Goal: Task Accomplishment & Management: Manage account settings

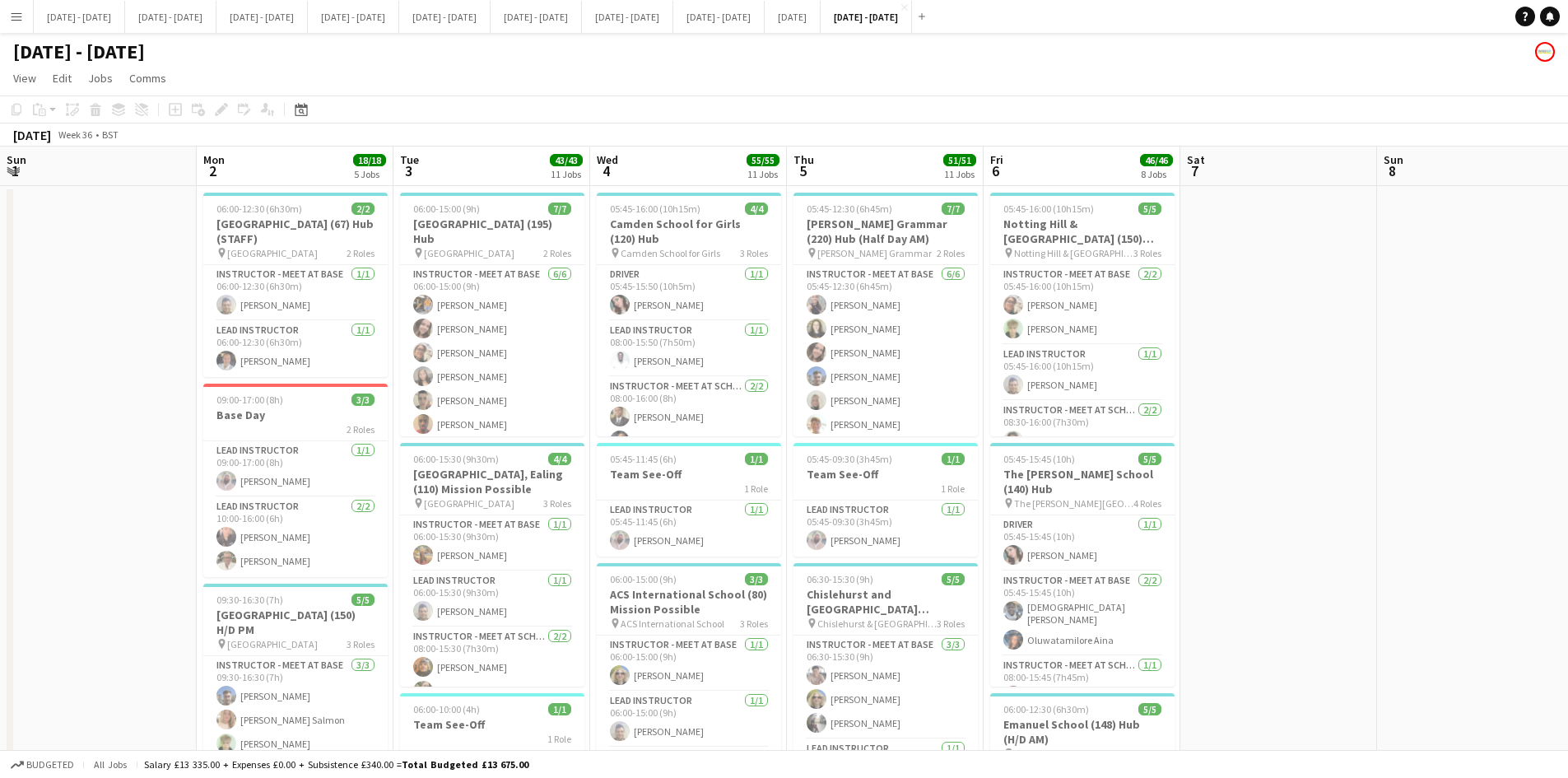
scroll to position [0, 567]
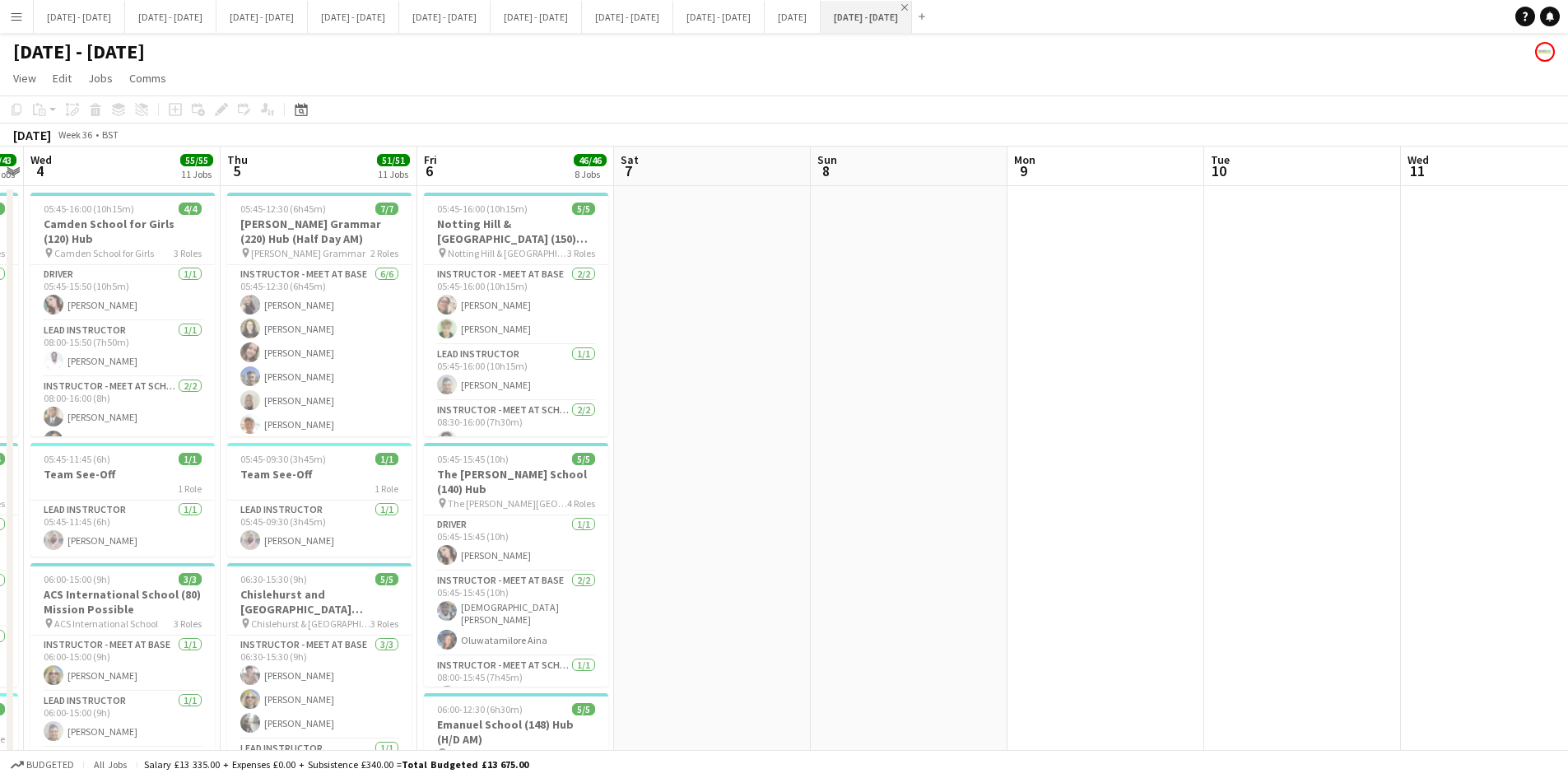
click at [908, 7] on app-icon "Close" at bounding box center [904, 7] width 6 height 6
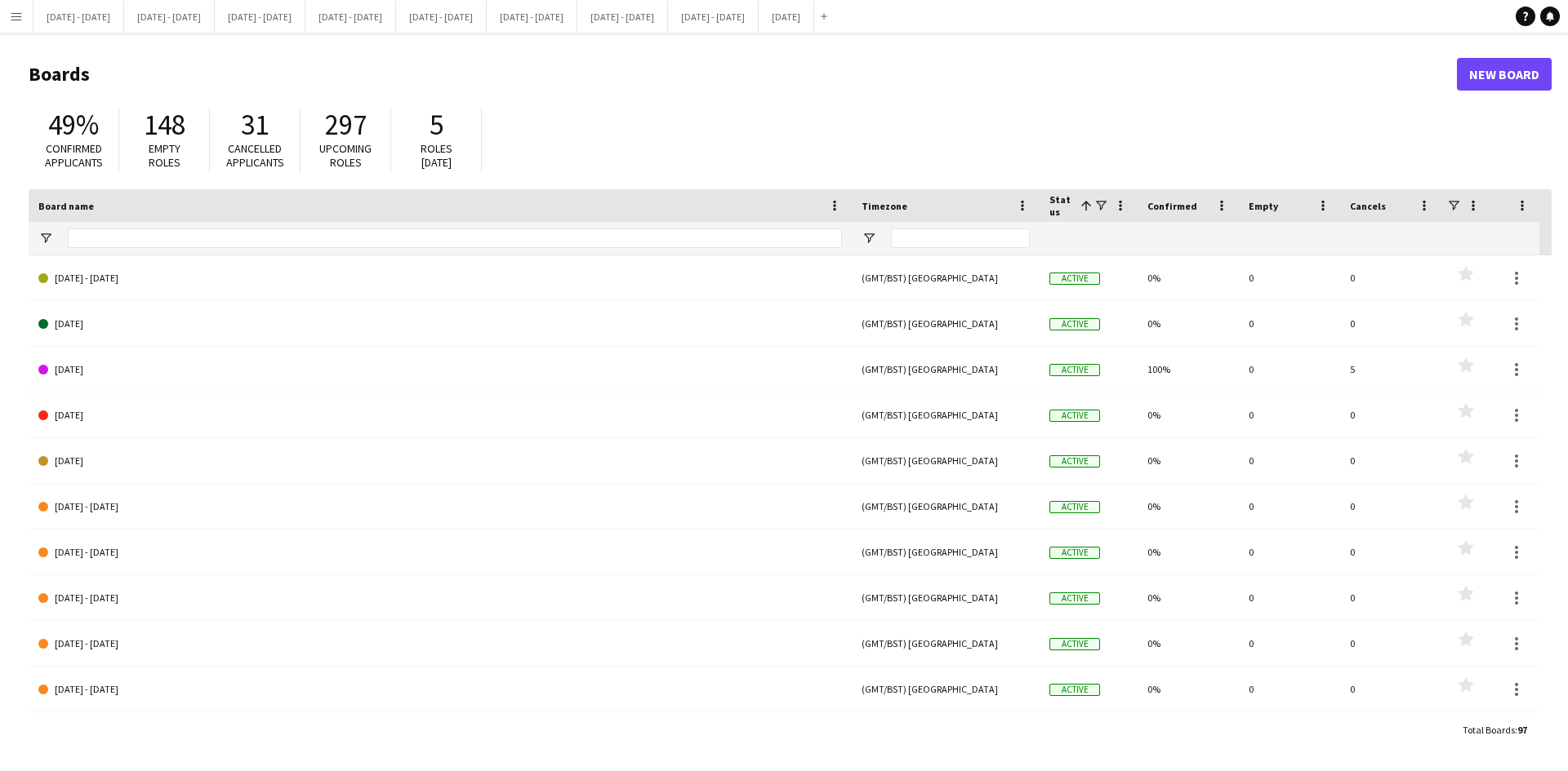
click at [15, 15] on app-icon "Menu" at bounding box center [16, 16] width 13 height 13
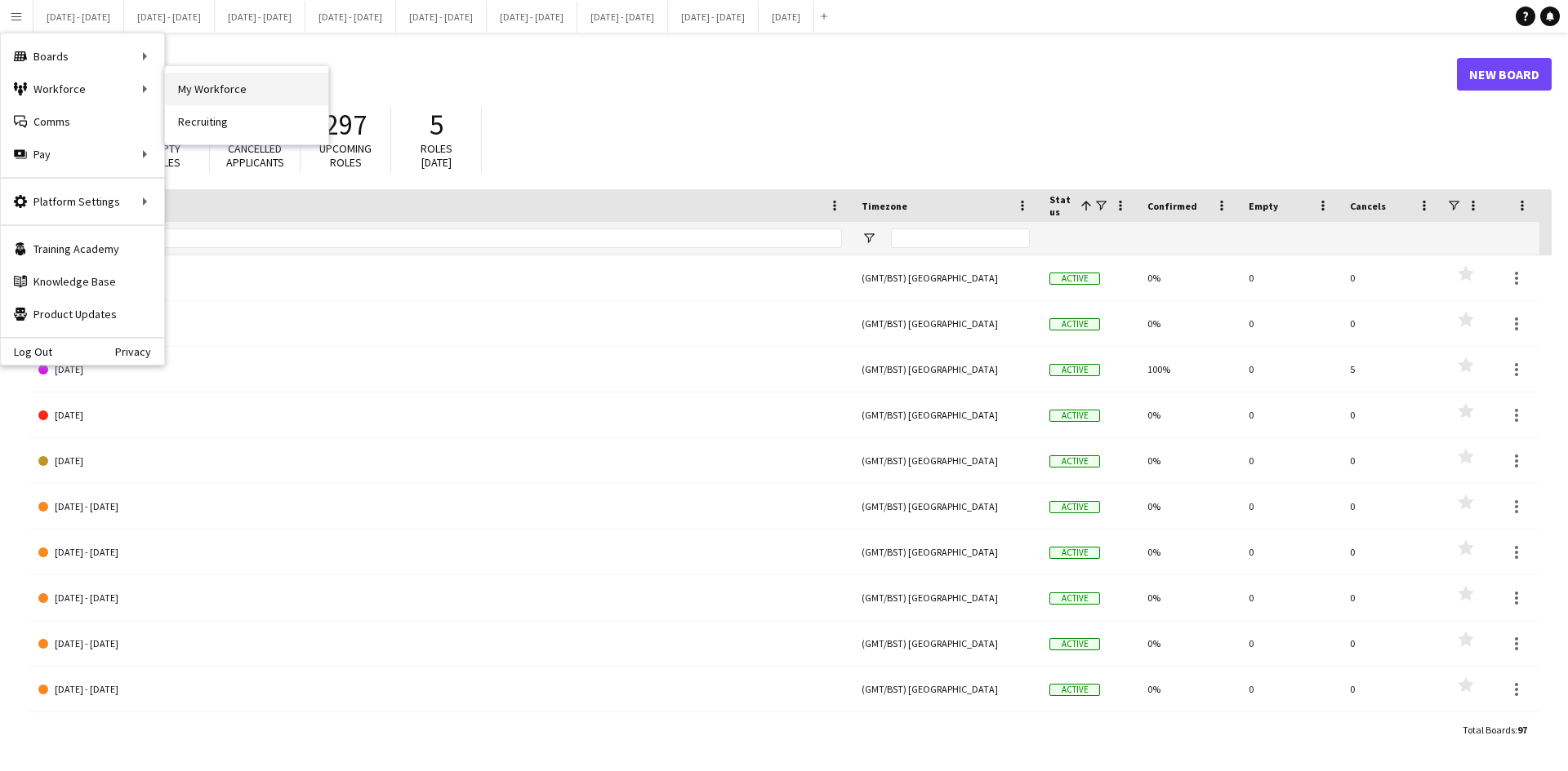
click at [192, 90] on link "My Workforce" at bounding box center [246, 89] width 163 height 32
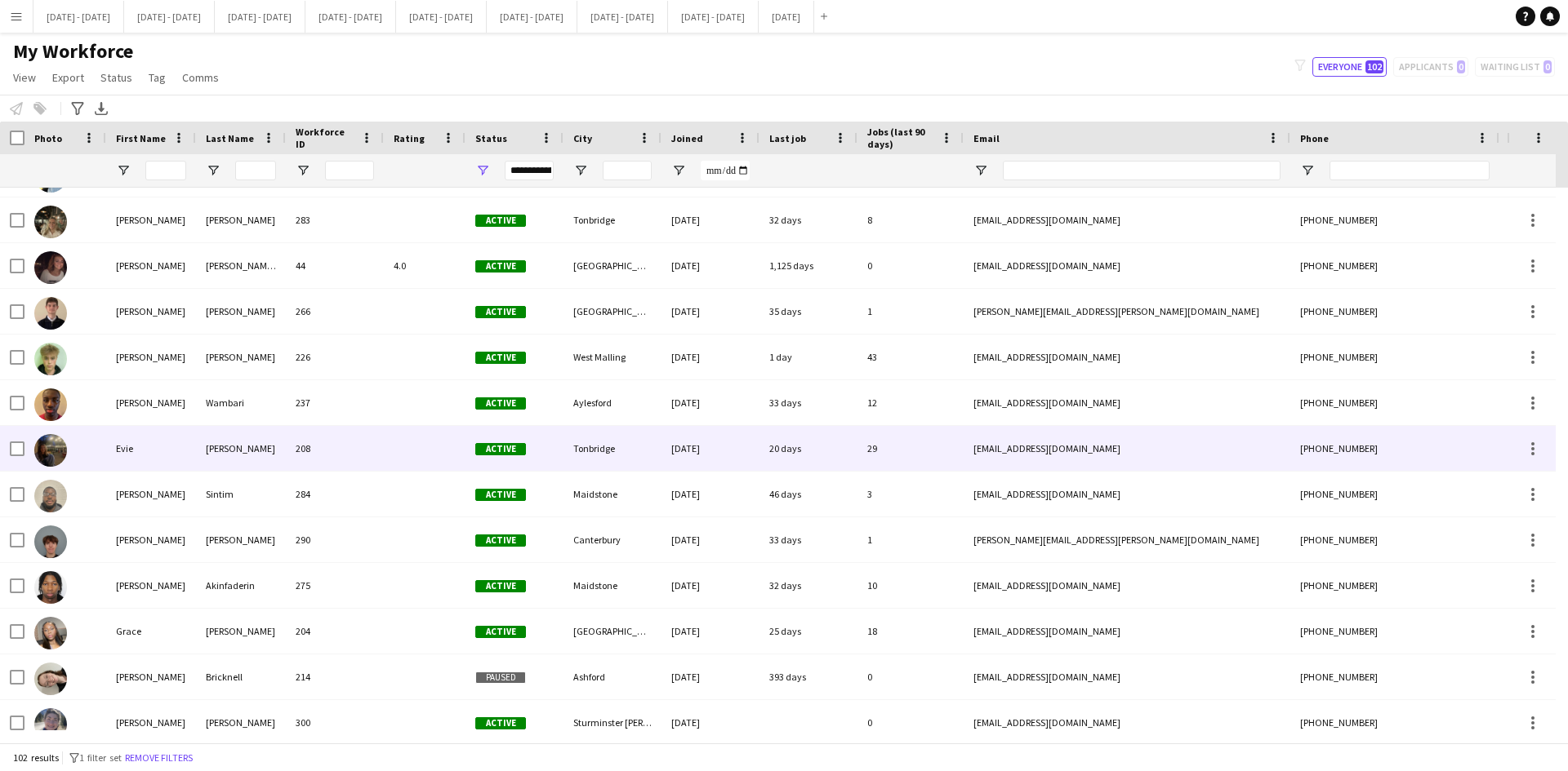
scroll to position [1388, 0]
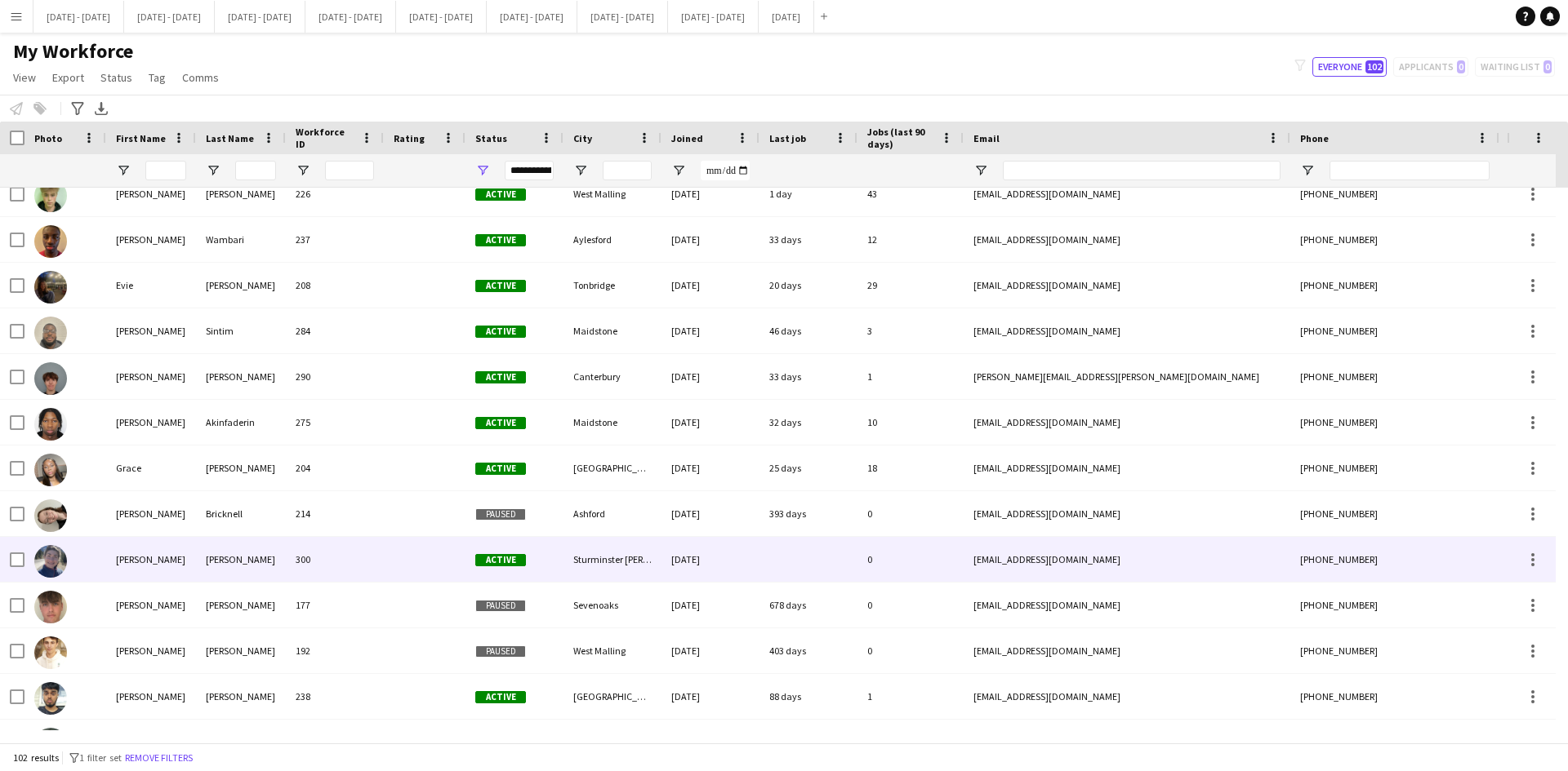
click at [134, 560] on div "[PERSON_NAME]" at bounding box center [152, 560] width 90 height 45
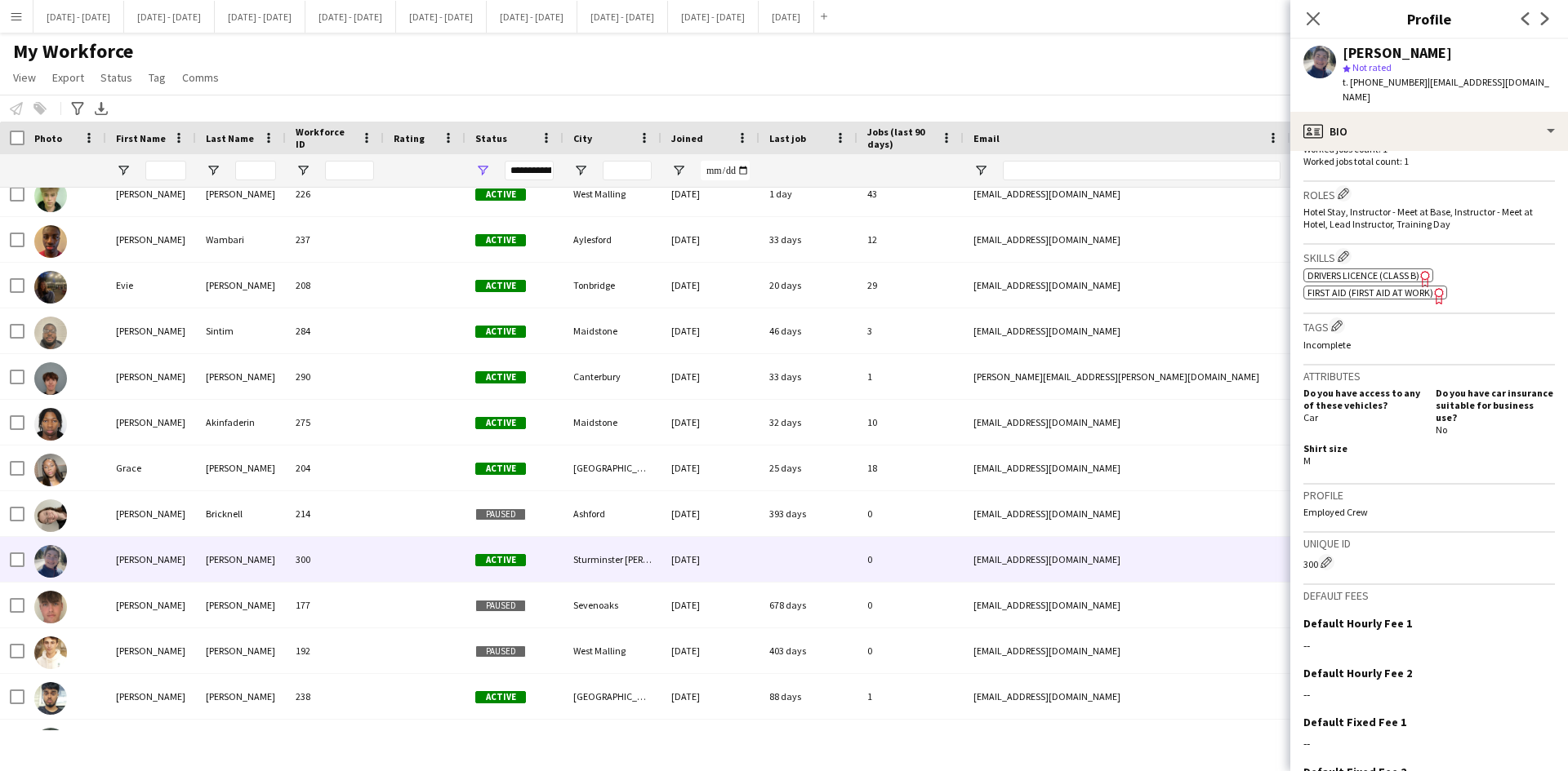
scroll to position [565, 0]
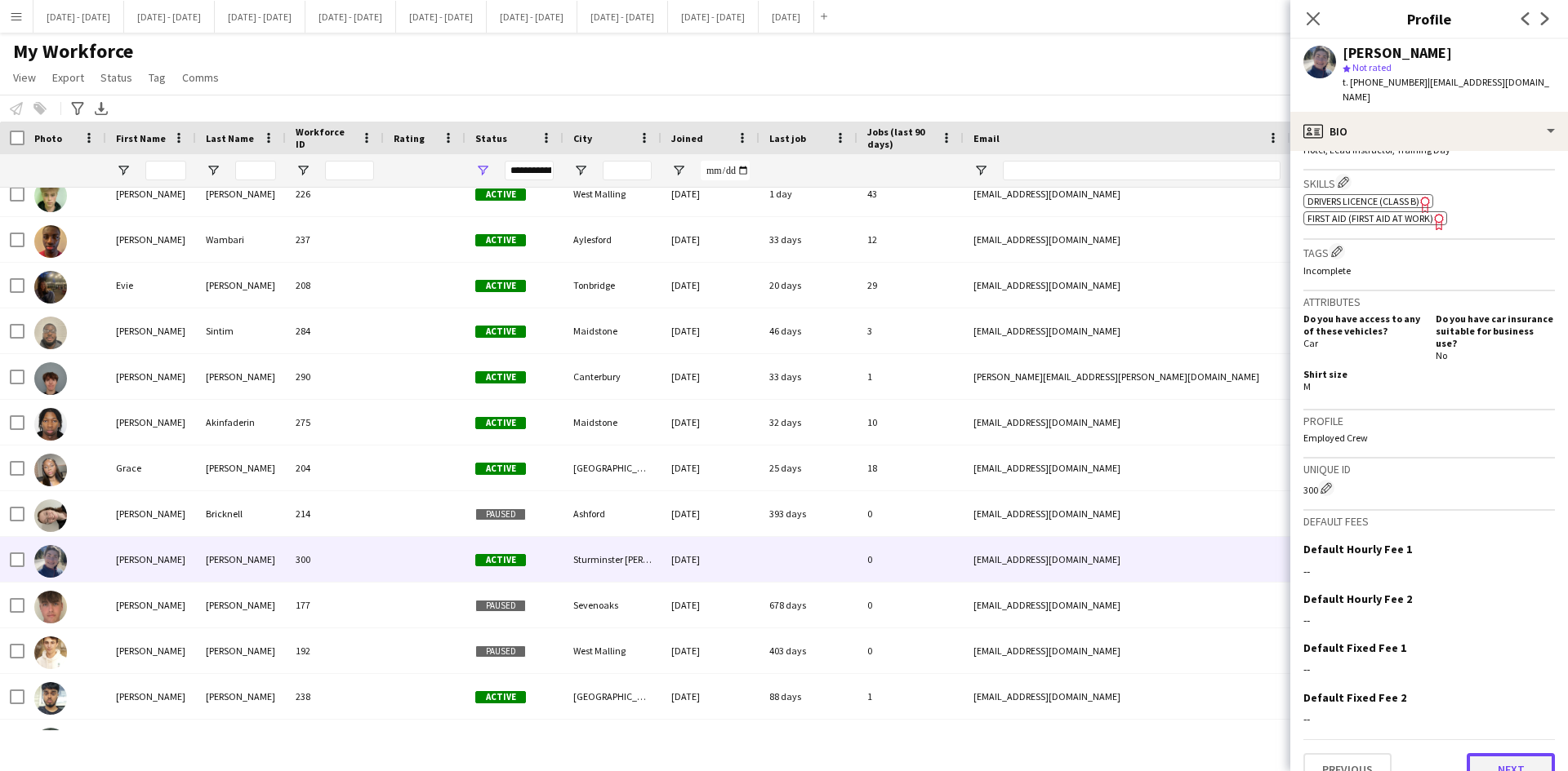
click at [1470, 753] on button "Next" at bounding box center [1511, 769] width 88 height 32
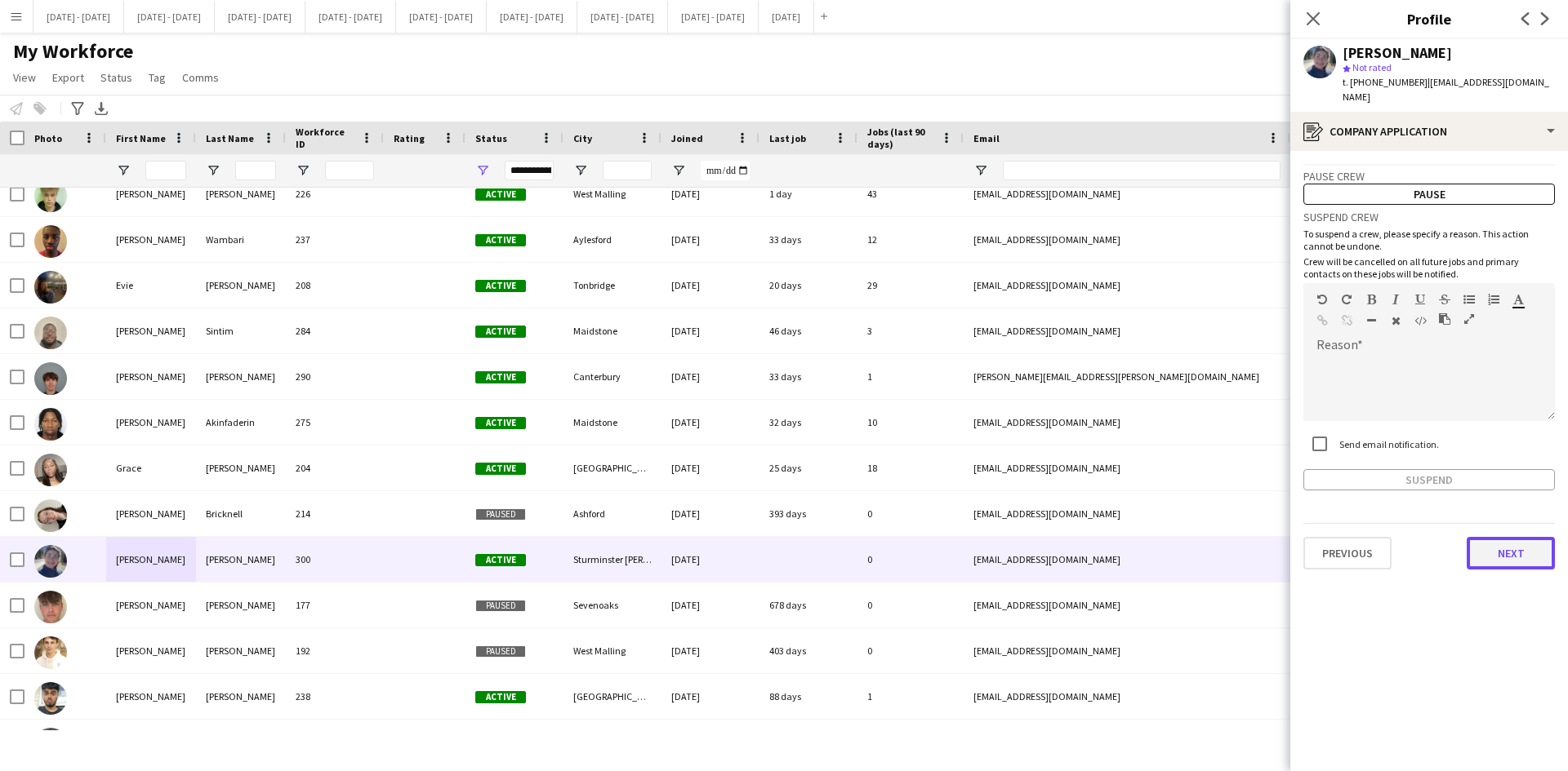
click at [1498, 537] on button "Next" at bounding box center [1511, 554] width 88 height 32
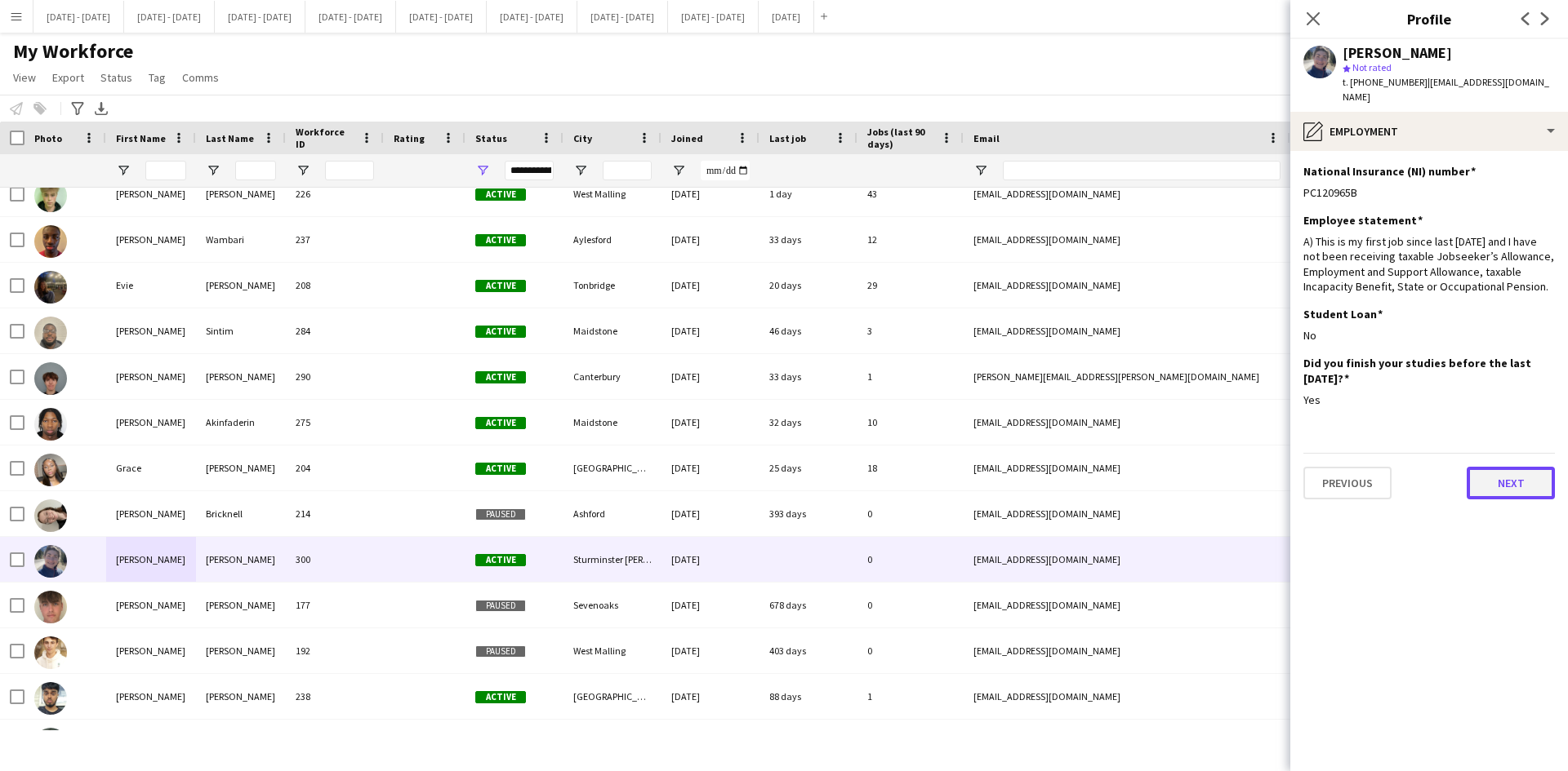
click at [1496, 472] on button "Next" at bounding box center [1511, 483] width 88 height 32
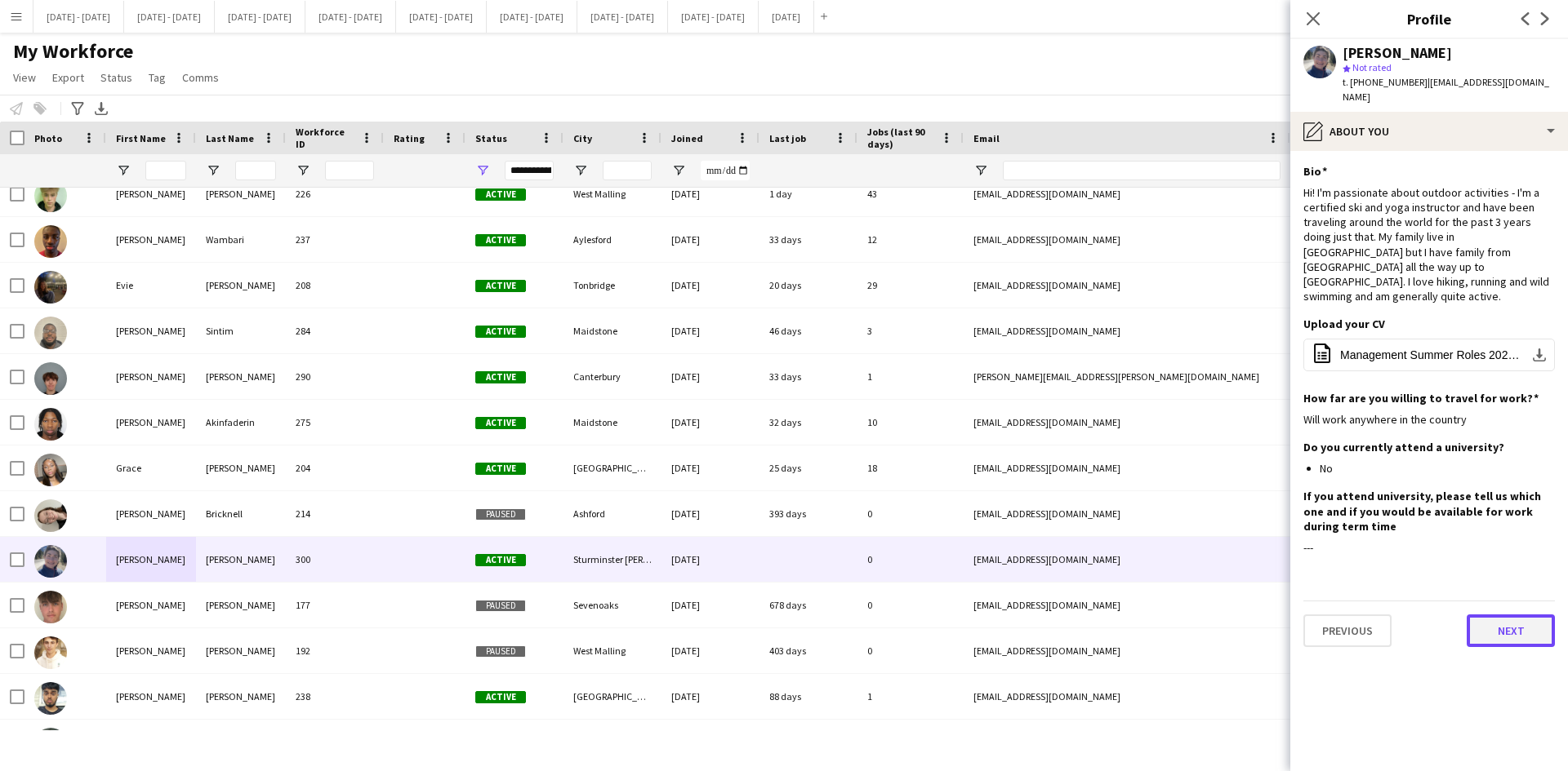
click at [1503, 615] on button "Next" at bounding box center [1511, 631] width 88 height 32
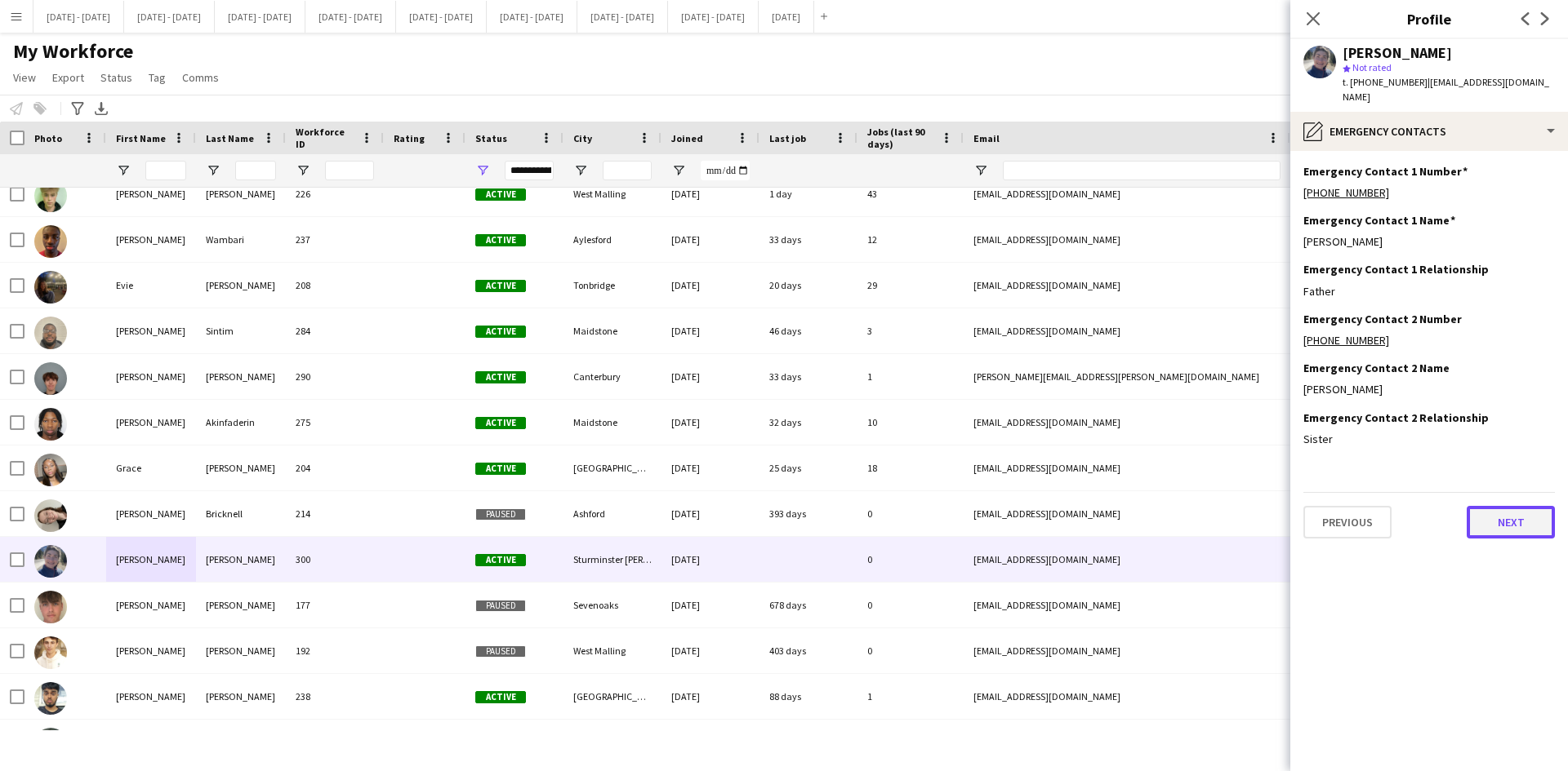
click at [1499, 506] on button "Next" at bounding box center [1511, 522] width 88 height 32
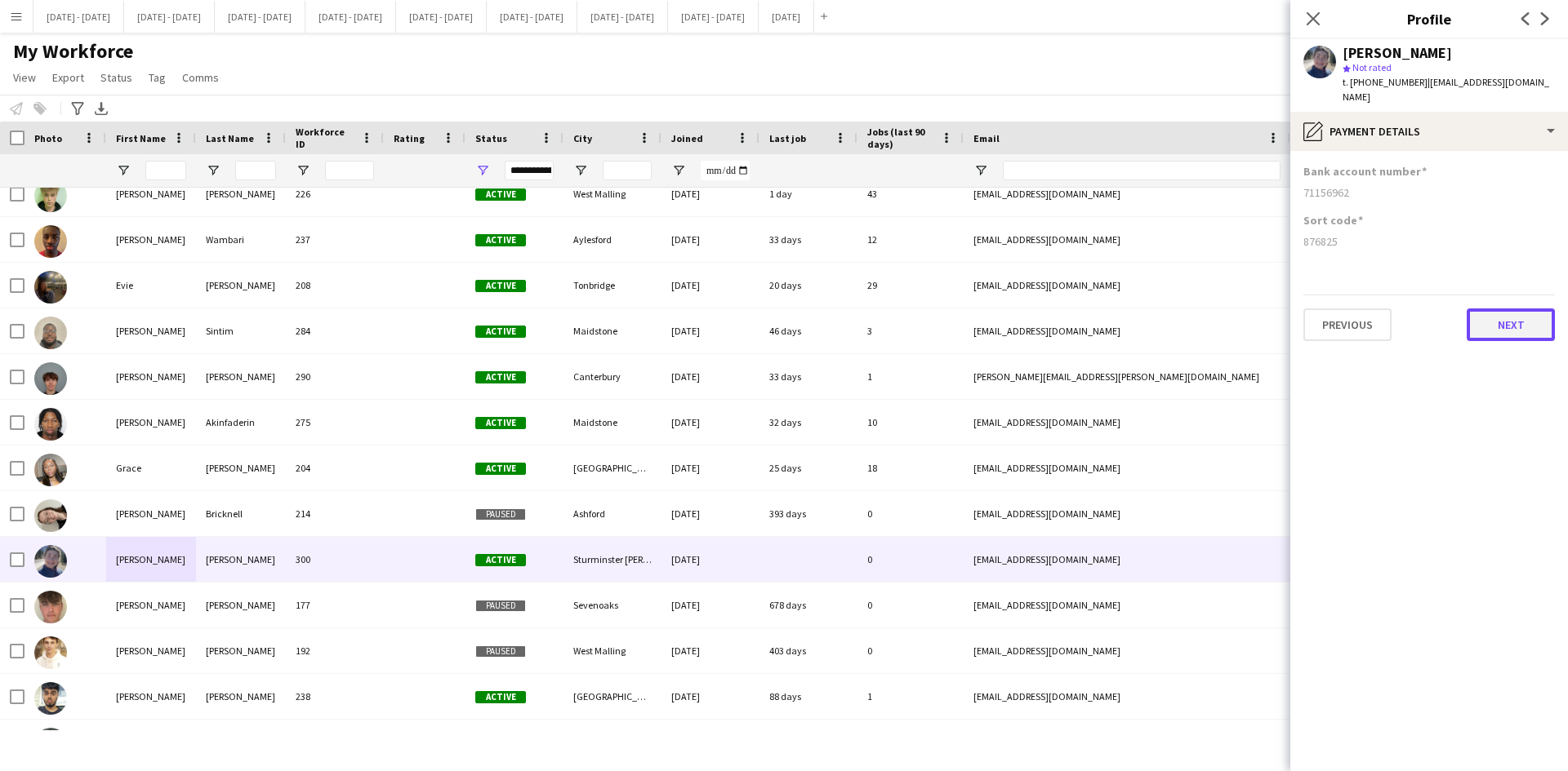
click at [1513, 314] on button "Next" at bounding box center [1511, 325] width 88 height 32
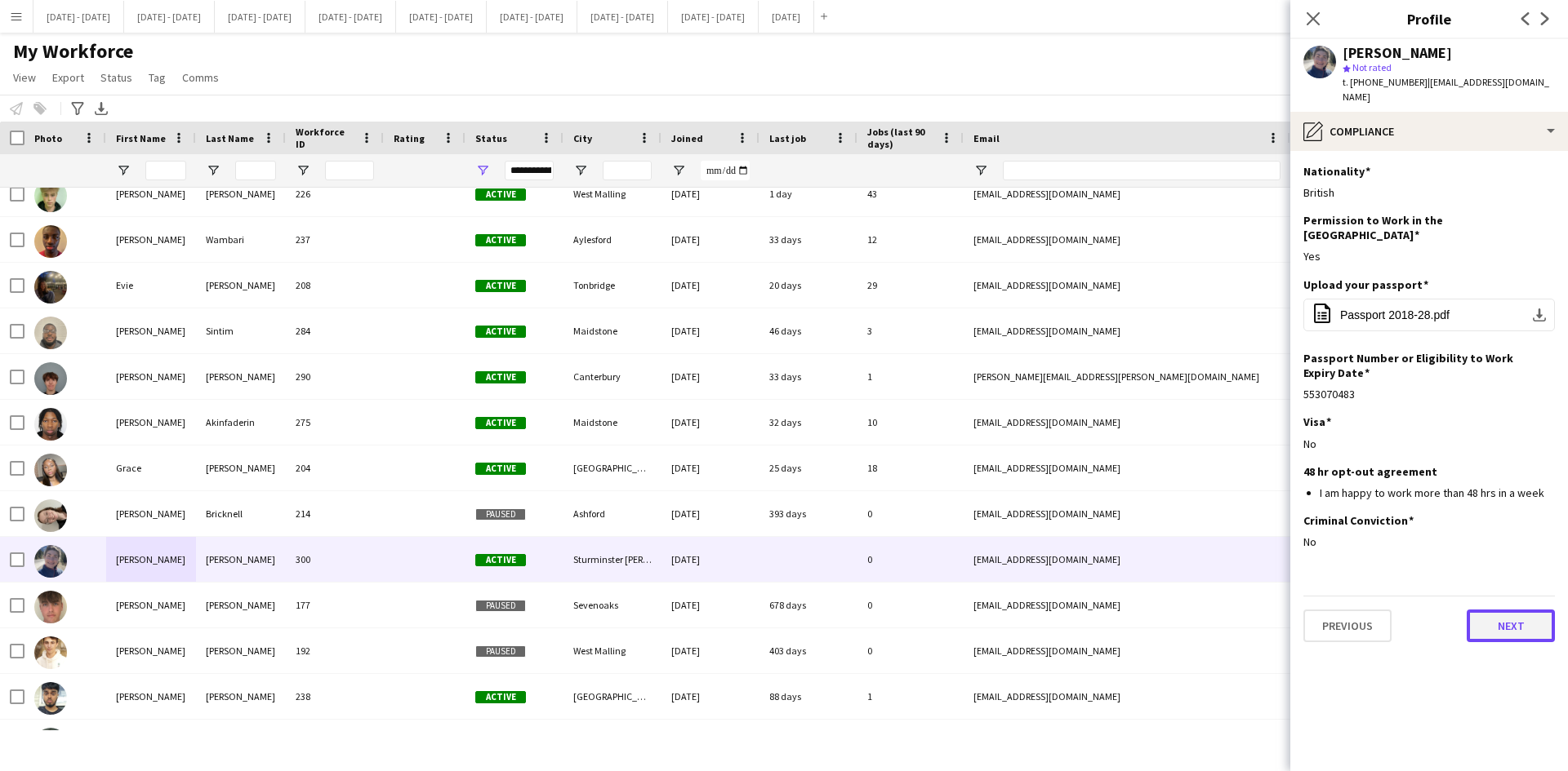
click at [1506, 610] on button "Next" at bounding box center [1511, 626] width 88 height 32
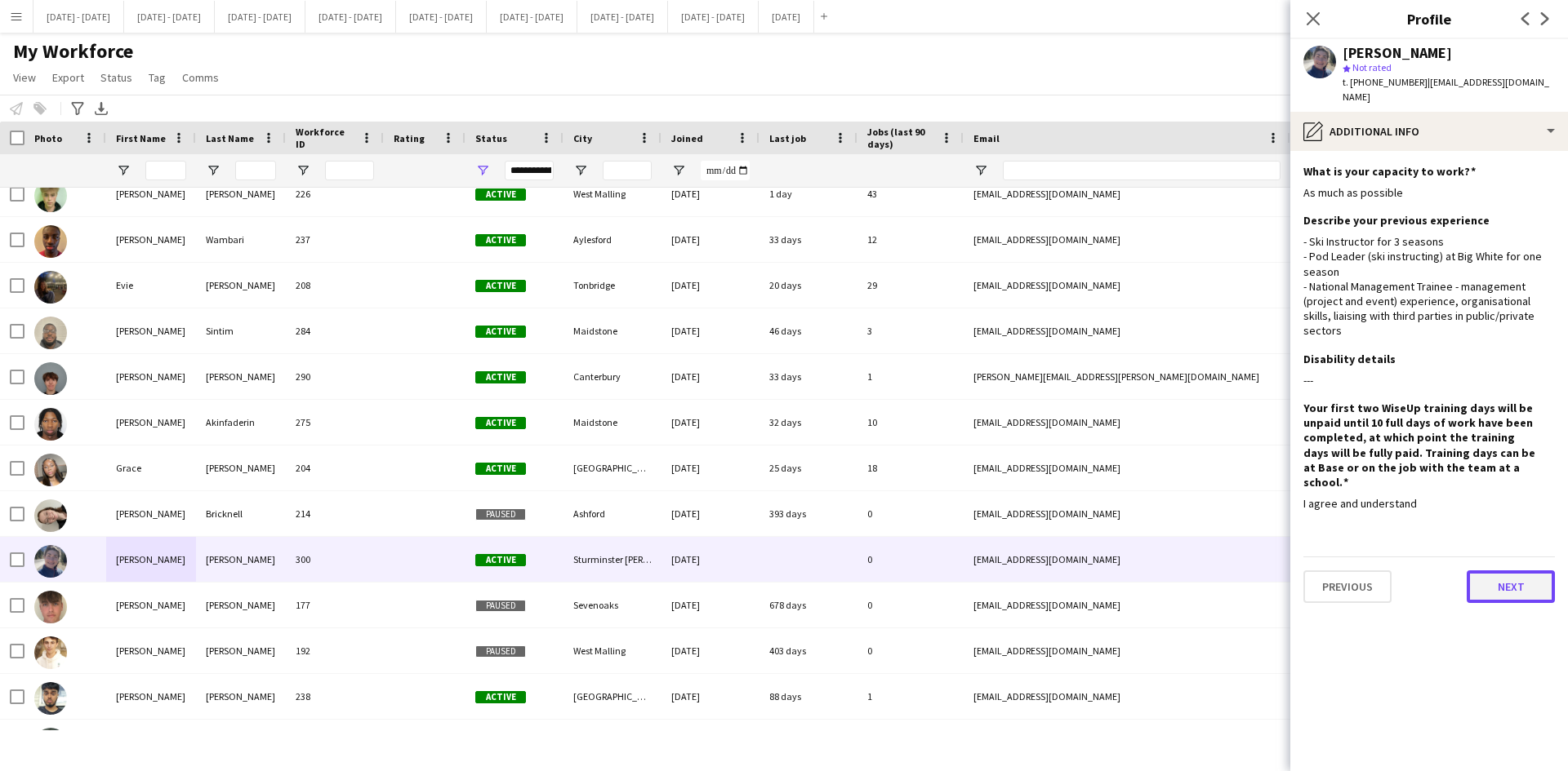
click at [1498, 571] on button "Next" at bounding box center [1511, 587] width 88 height 32
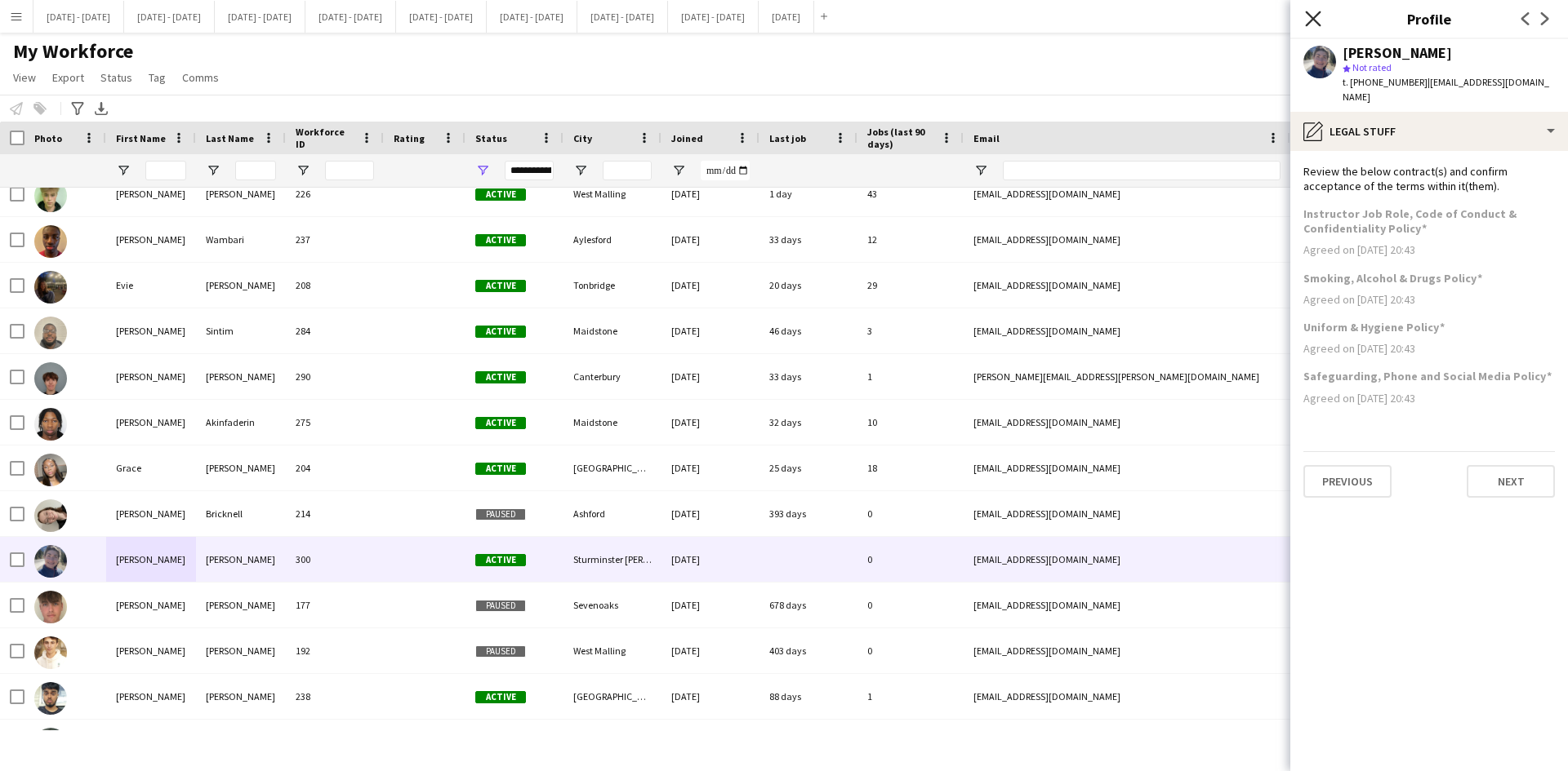
click at [1313, 15] on icon "Close pop-in" at bounding box center [1312, 18] width 15 height 15
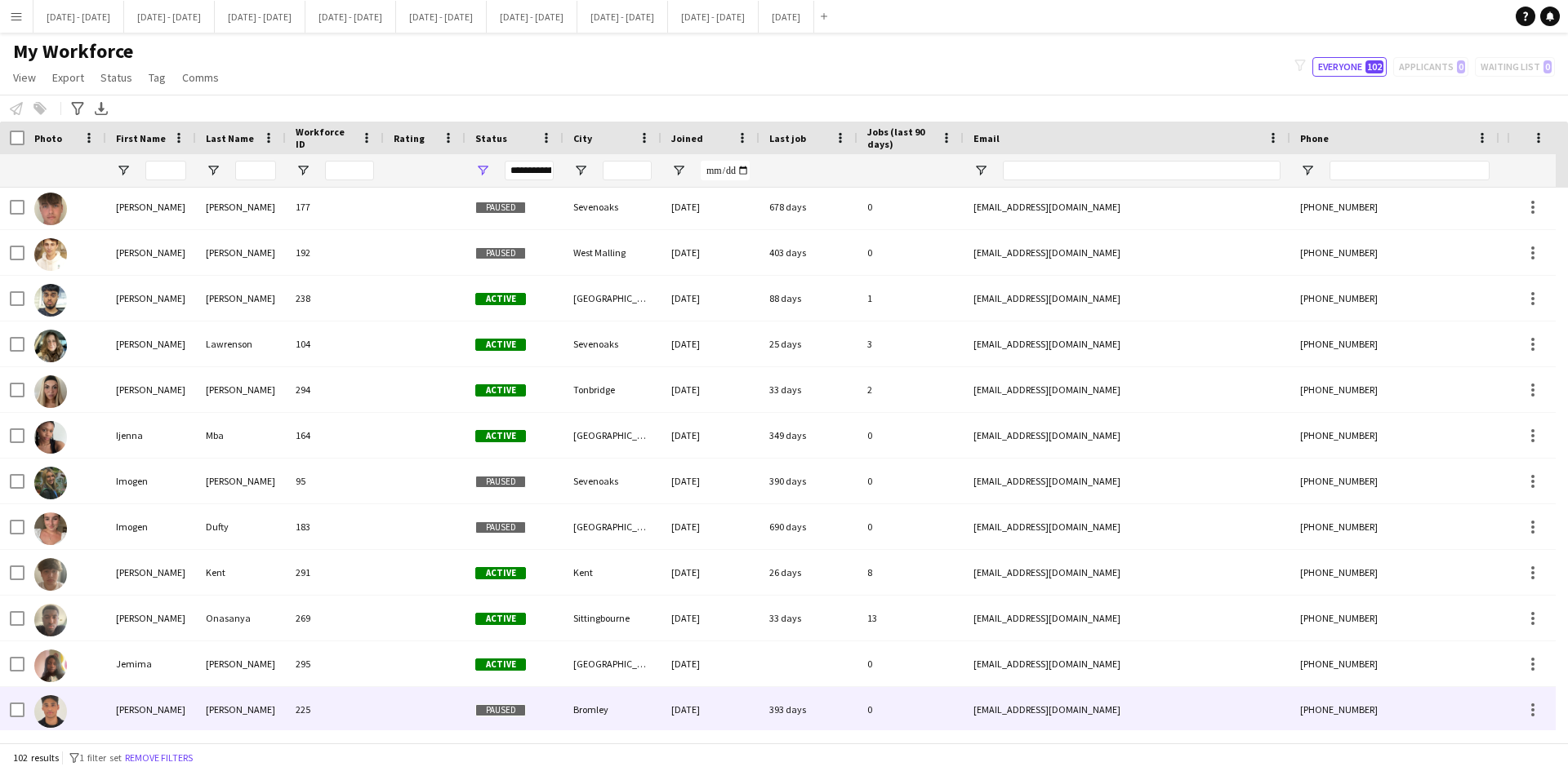
scroll to position [1877, 0]
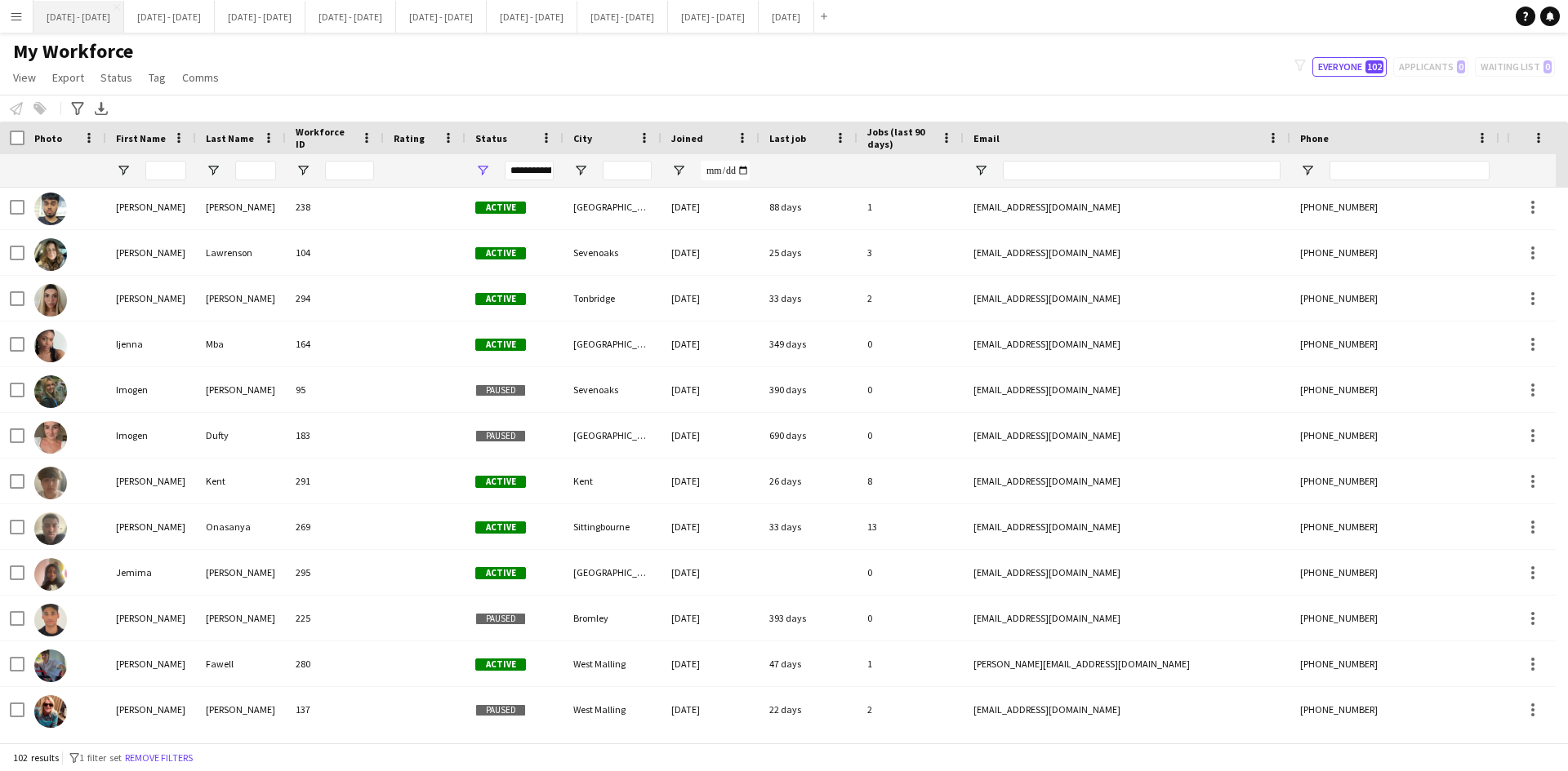
click at [88, 12] on button "[DATE] - [DATE] Close" at bounding box center [78, 16] width 90 height 32
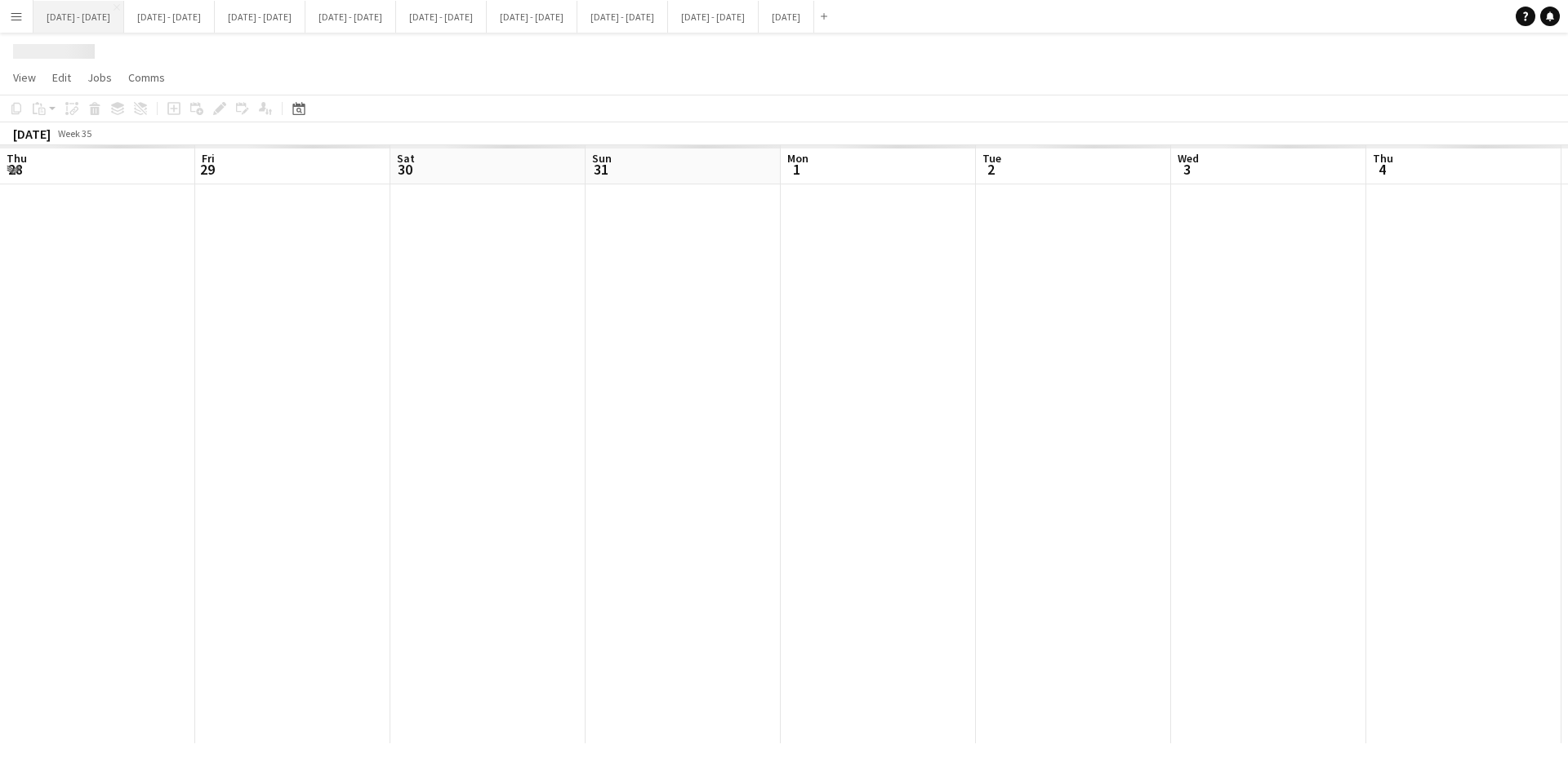
scroll to position [0, 559]
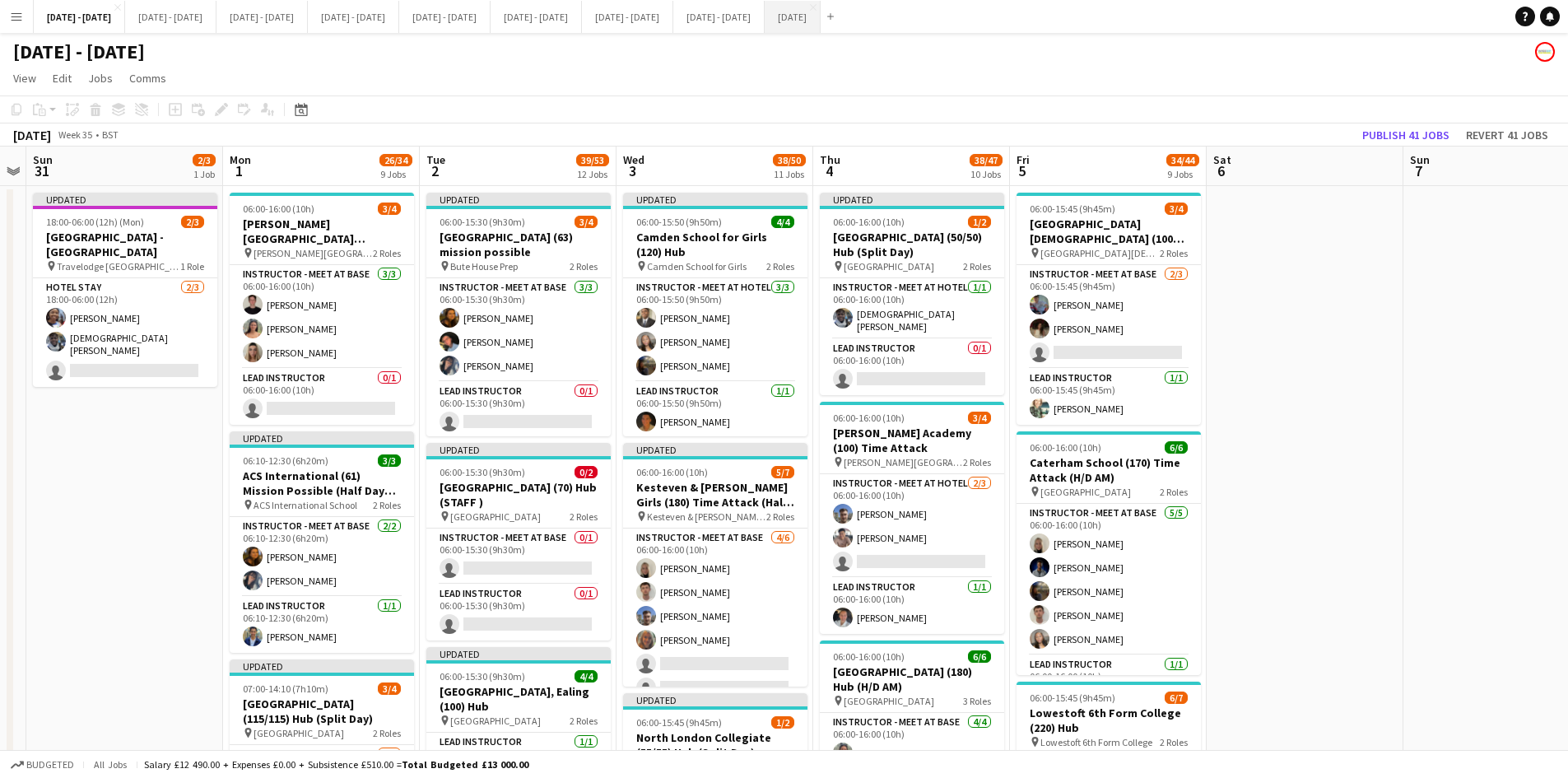
click at [820, 19] on button "[DATE] Close" at bounding box center [793, 16] width 56 height 32
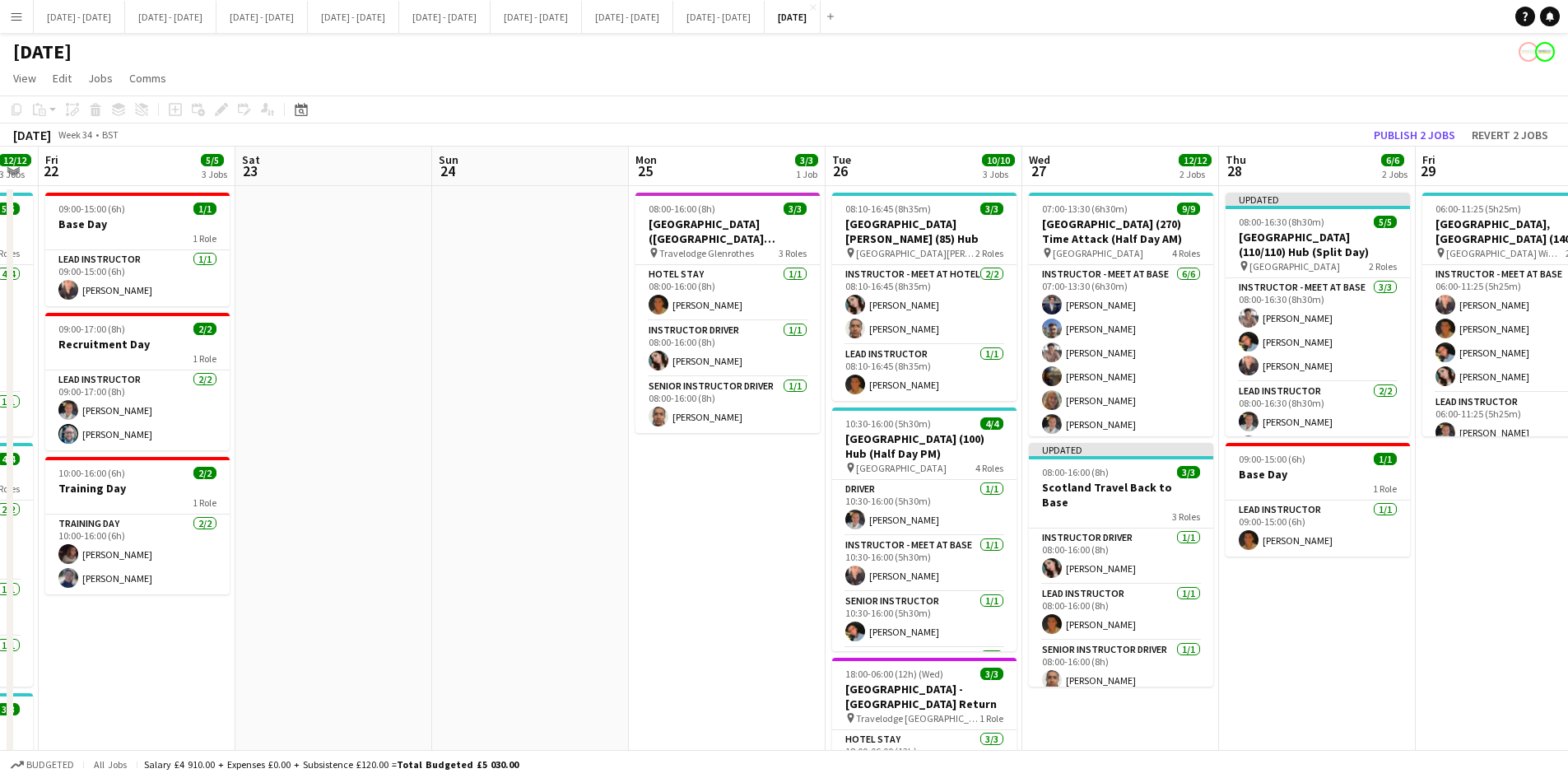
scroll to position [0, 655]
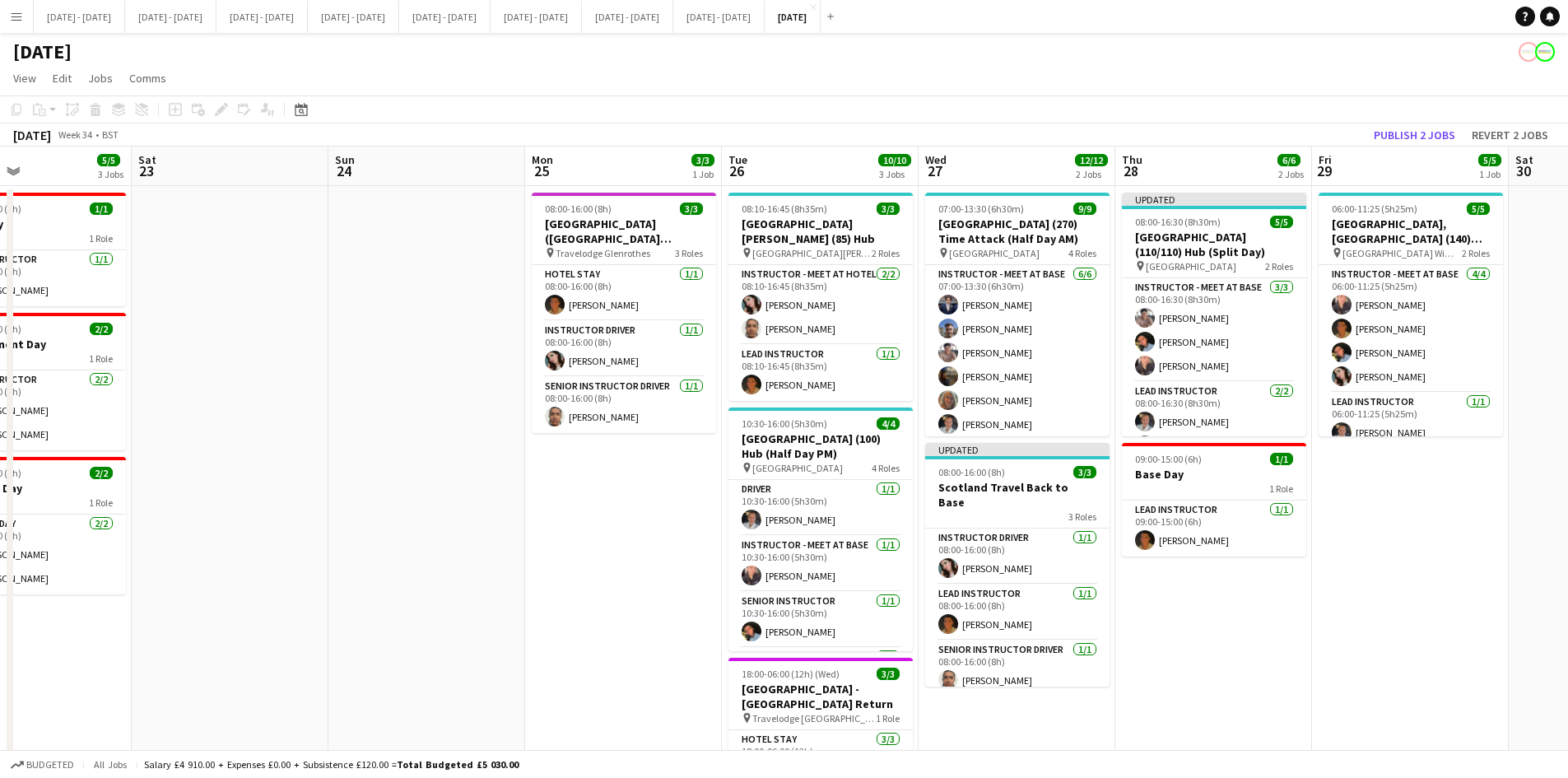
drag, startPoint x: 1344, startPoint y: 326, endPoint x: 186, endPoint y: 362, distance: 1158.6
click at [186, 362] on app-calendar-viewport "Tue 19 7/7 2 Jobs Wed 20 7/7 2 Jobs Thu 21 12/12 3 Jobs Fri 22 5/5 3 Jobs Sat 2…" at bounding box center [784, 541] width 1568 height 790
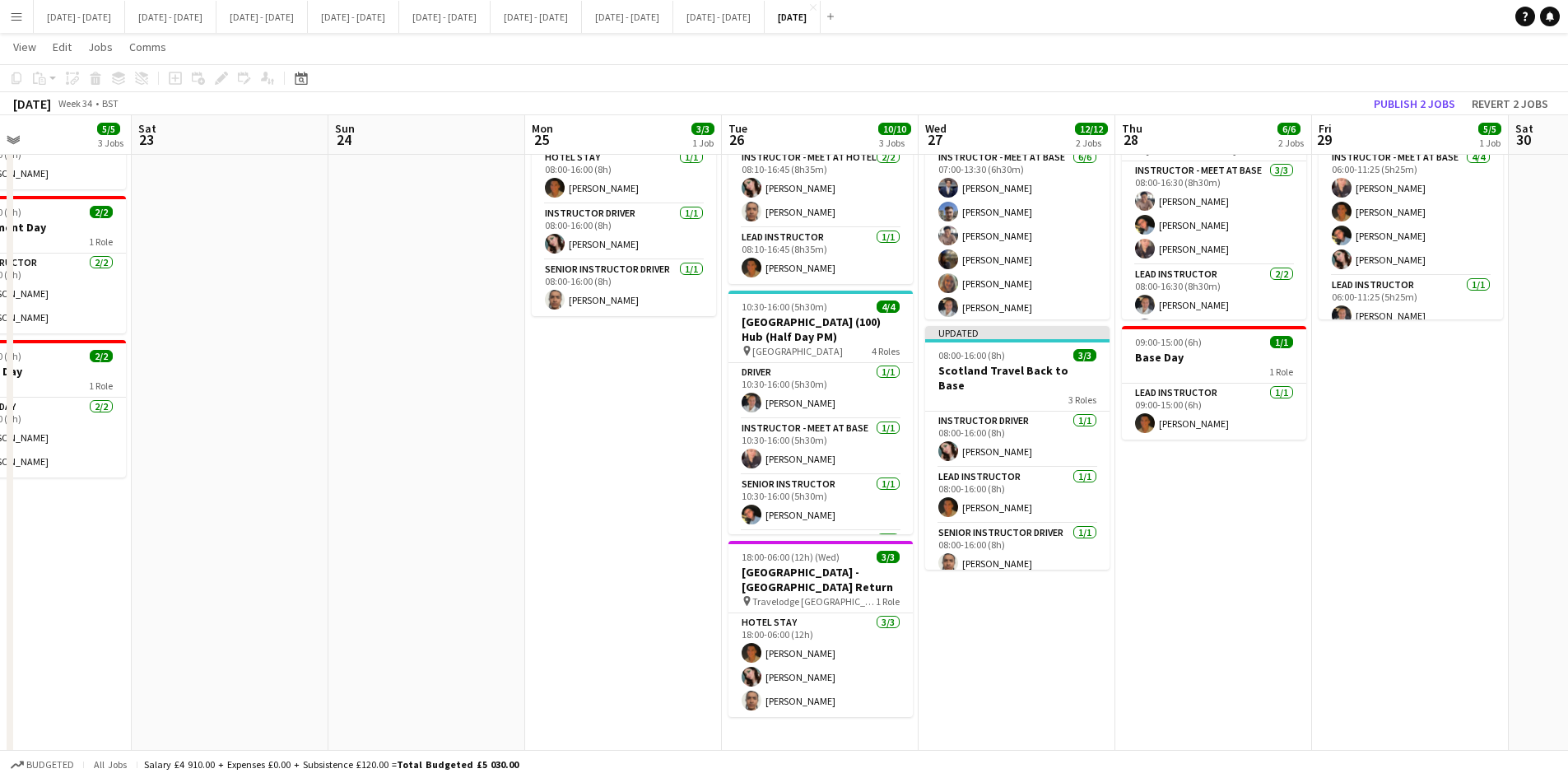
scroll to position [185, 0]
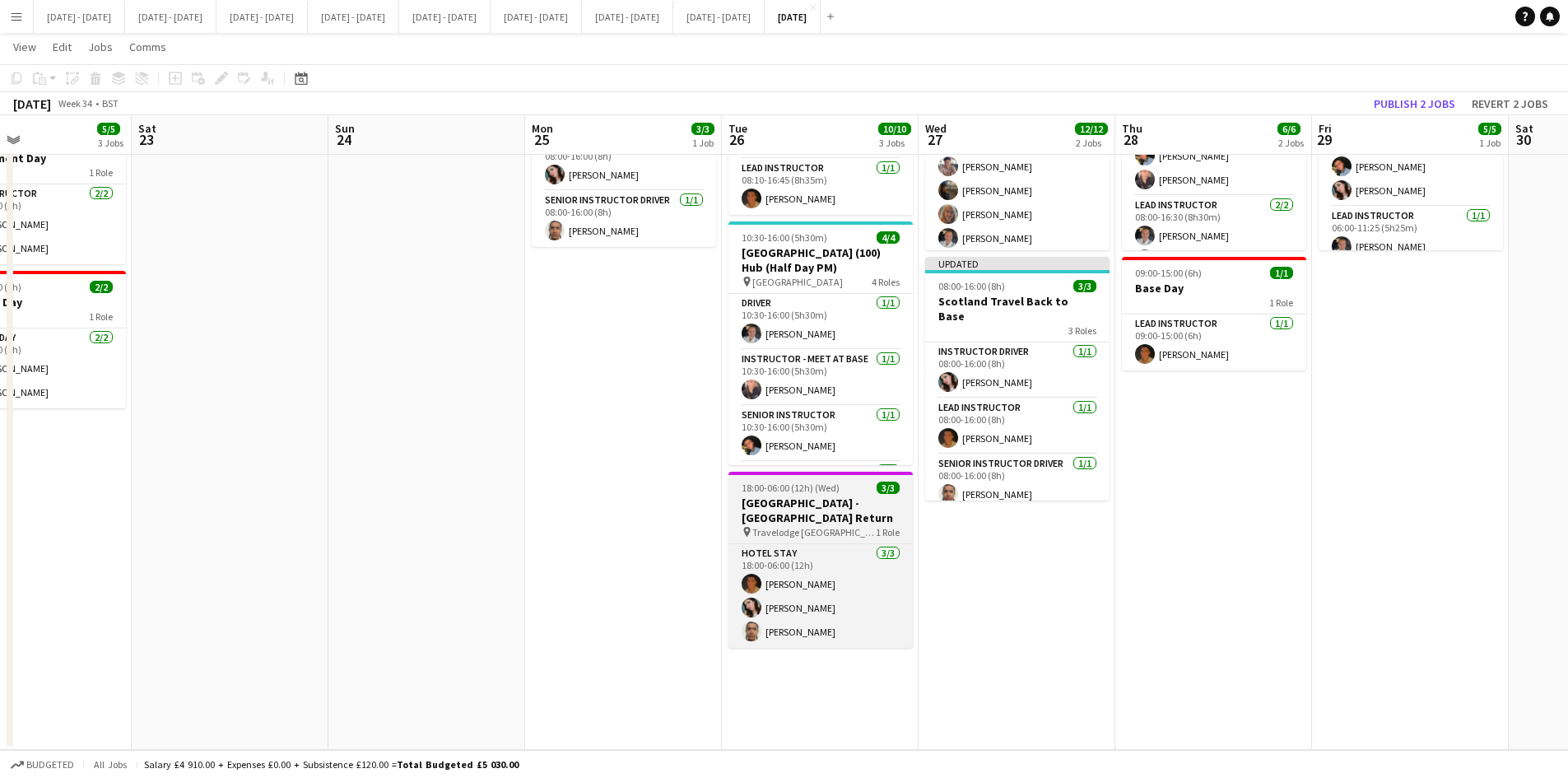
click at [852, 482] on div "18:00-06:00 (12h) (Wed) 3/3" at bounding box center [820, 489] width 185 height 13
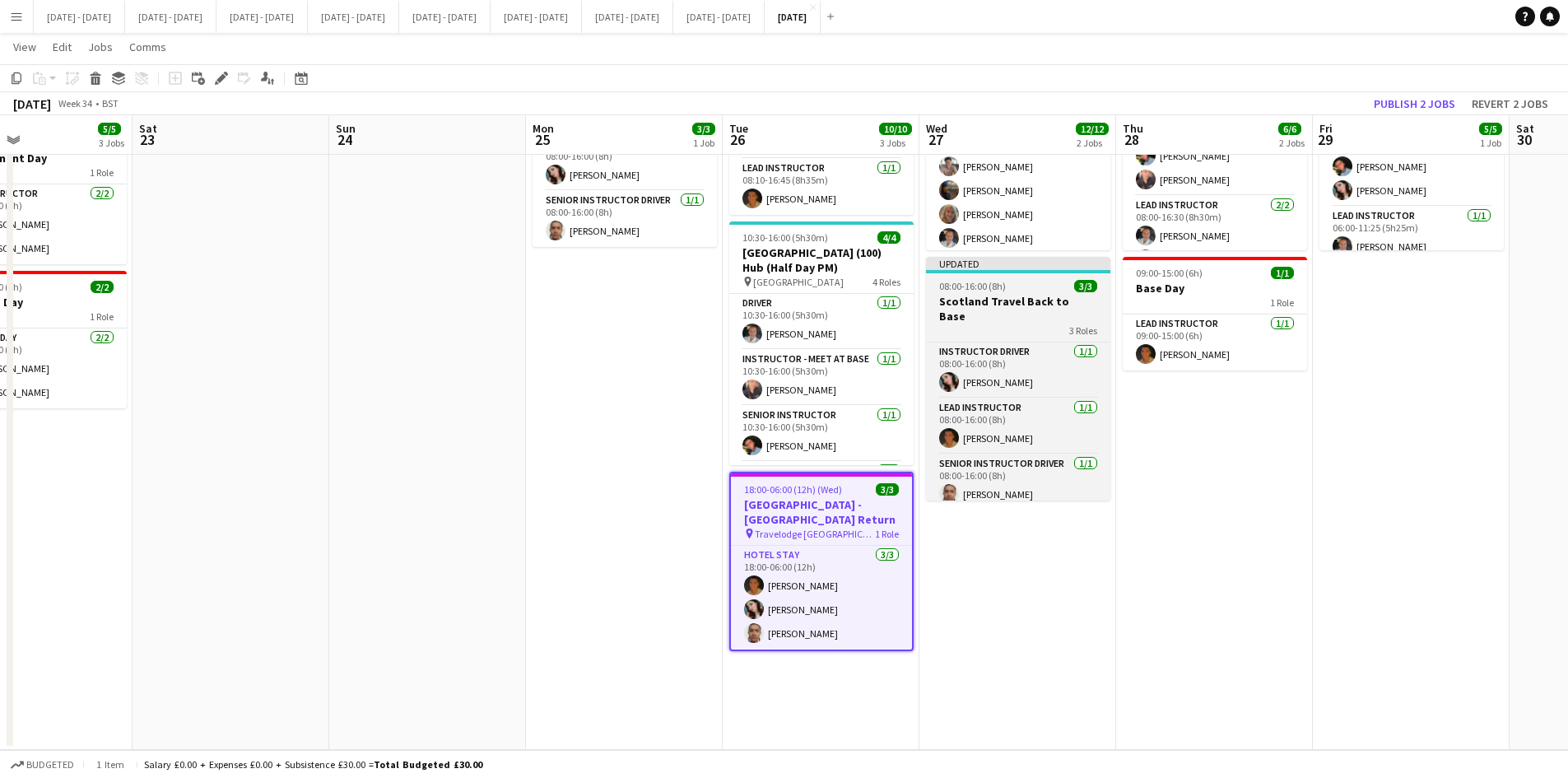
click at [1039, 280] on div "08:00-16:00 (8h) 3/3" at bounding box center [1018, 287] width 185 height 13
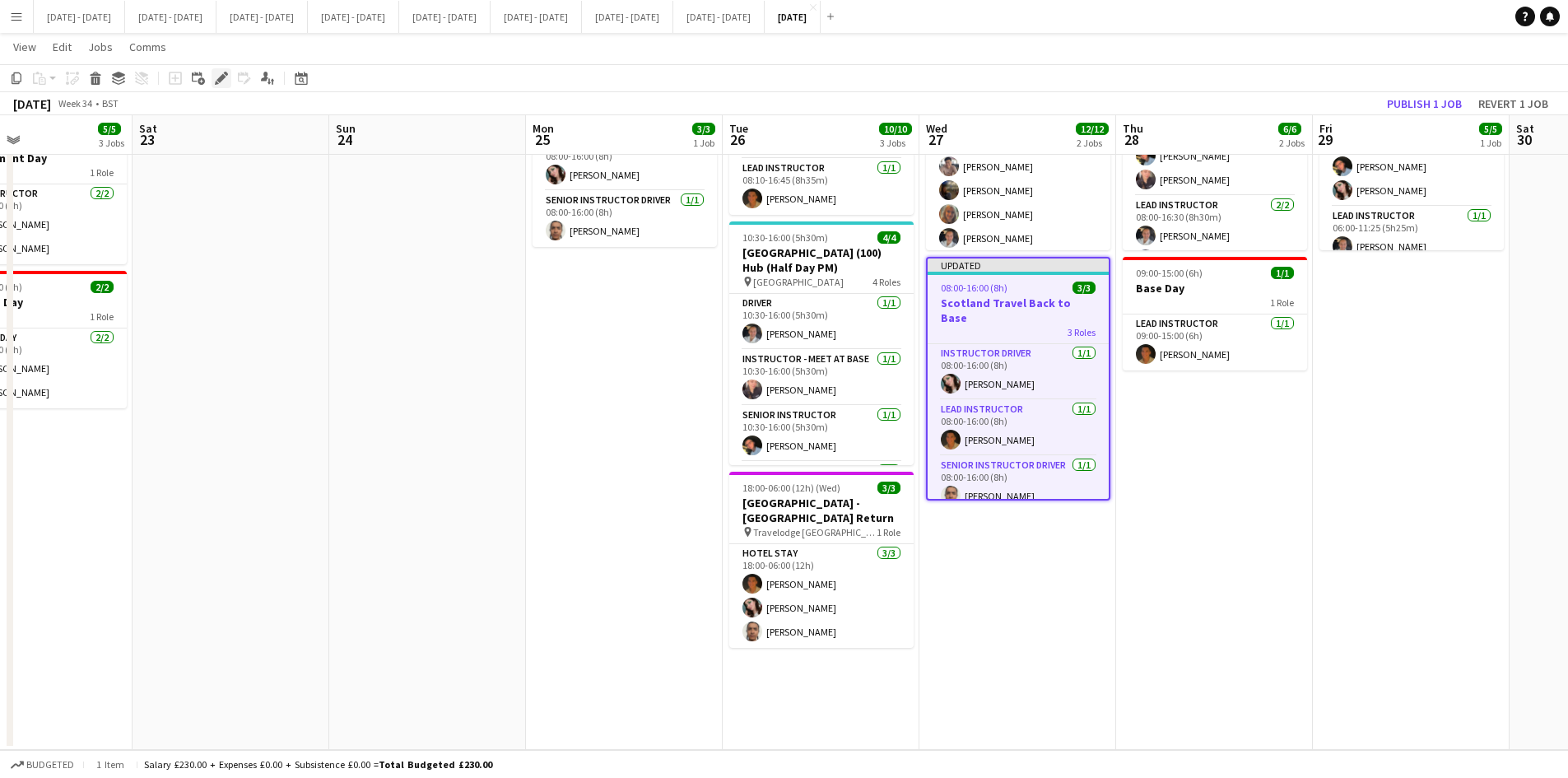
click at [221, 73] on icon "Edit" at bounding box center [221, 78] width 13 height 13
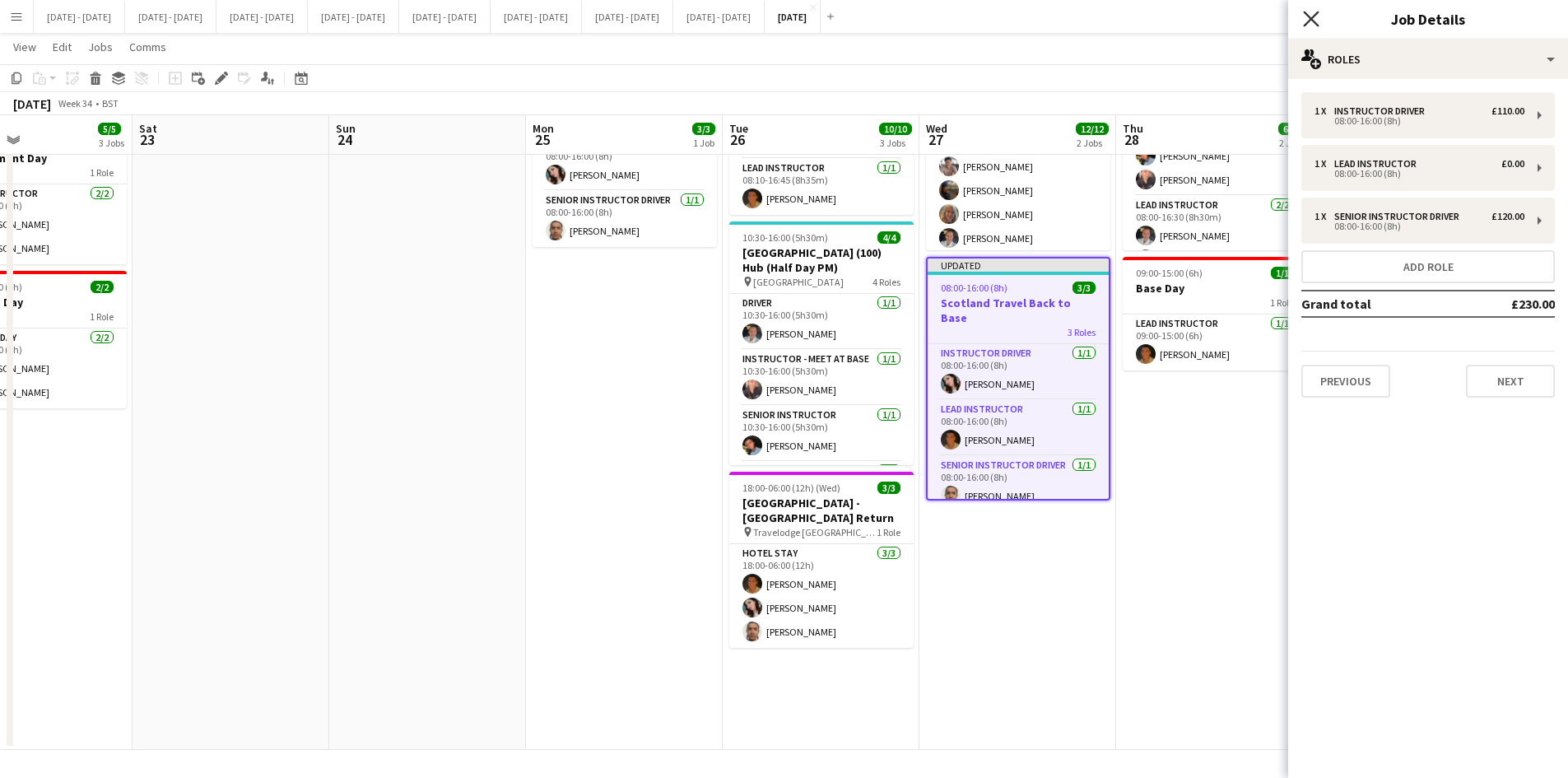
click at [1308, 14] on icon "Close pop-in" at bounding box center [1311, 18] width 15 height 15
